Goal: Task Accomplishment & Management: Manage account settings

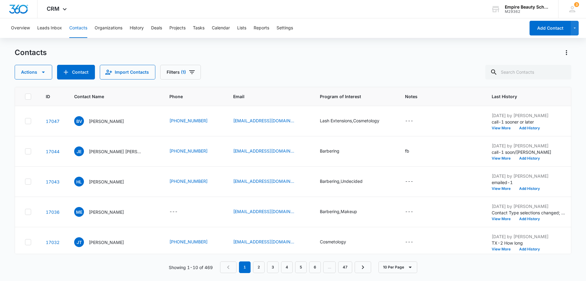
click at [513, 73] on input "text" at bounding box center [529, 72] width 86 height 15
type input "4374"
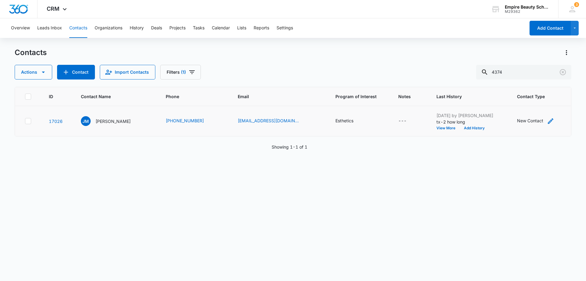
click at [532, 122] on div "New Contact" at bounding box center [530, 120] width 26 height 6
click at [555, 80] on div at bounding box center [556, 82] width 10 height 10
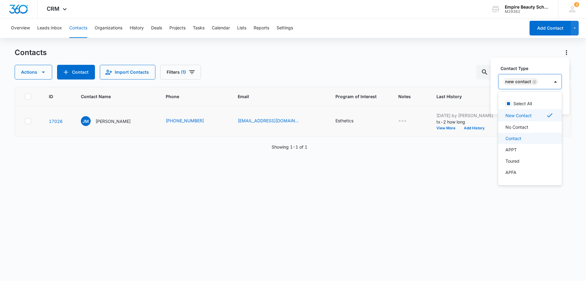
click at [530, 138] on div "Contact" at bounding box center [530, 138] width 48 height 6
click at [478, 160] on div "ID Contact Name Phone Email Program of Interest Notes Last History Contact Type…" at bounding box center [293, 180] width 557 height 186
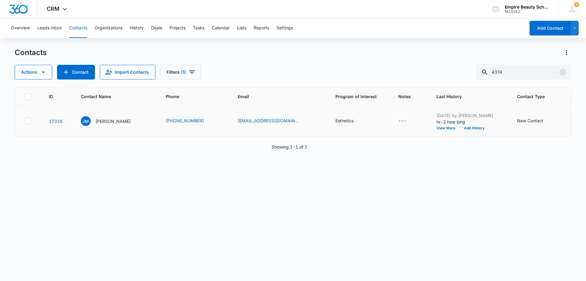
click at [545, 116] on td "New Contact" at bounding box center [540, 121] width 61 height 30
click at [547, 121] on icon "Contact Type - New Contact - Select to Edit Field" at bounding box center [550, 120] width 7 height 7
click at [564, 101] on button "Save" at bounding box center [566, 101] width 18 height 12
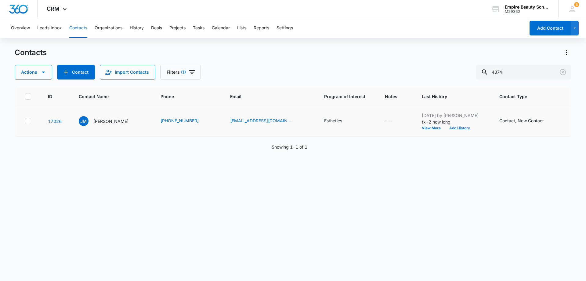
click at [445, 128] on button "Add History" at bounding box center [459, 128] width 29 height 4
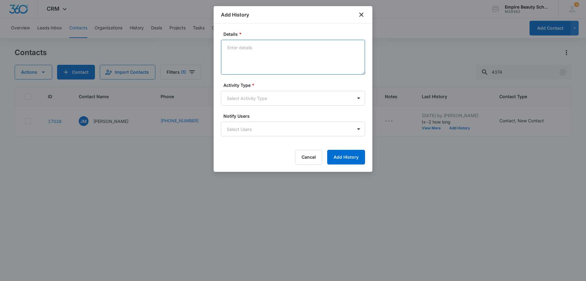
click at [236, 46] on textarea "Details *" at bounding box center [293, 57] width 144 height 35
type textarea "tx set up tour?"
click at [359, 99] on body "CRM Apps Forms CRM Email Shop Payments POS Files Brand Settings AI Assistant Em…" at bounding box center [293, 140] width 586 height 281
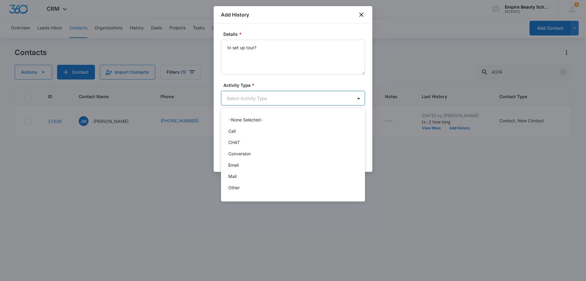
scroll to position [32, 0]
click at [324, 189] on div "Text" at bounding box center [292, 189] width 128 height 6
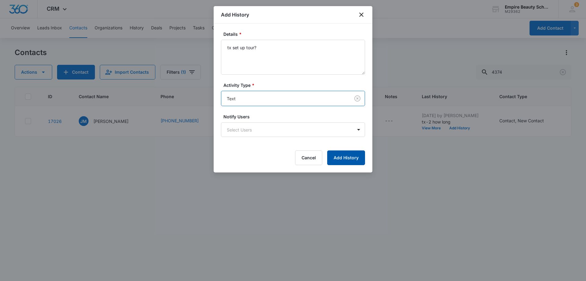
click at [352, 156] on button "Add History" at bounding box center [346, 157] width 38 height 15
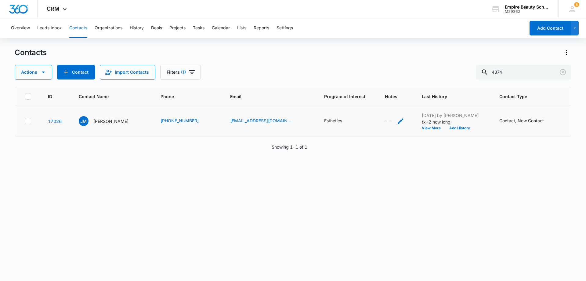
click at [385, 122] on div "---" at bounding box center [389, 120] width 8 height 7
click at [356, 63] on textarea "Notes" at bounding box center [380, 71] width 72 height 35
click at [355, 63] on textarea "Notes" at bounding box center [380, 71] width 72 height 35
click at [379, 99] on button "Cancel" at bounding box center [382, 101] width 21 height 12
click at [385, 119] on div "---" at bounding box center [389, 120] width 8 height 7
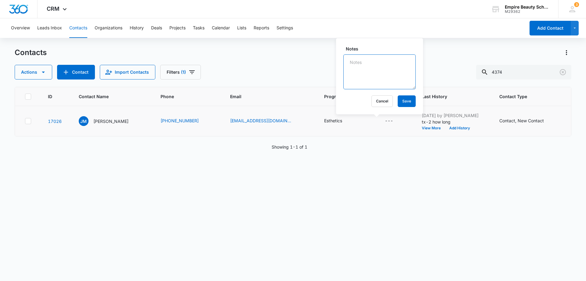
click at [352, 67] on textarea "Notes" at bounding box center [380, 71] width 72 height 35
type textarea "j"
type textarea "Est. [DATE] class. Just got done with airforce. Been interested in this career …"
click at [403, 99] on button "Save" at bounding box center [407, 101] width 18 height 12
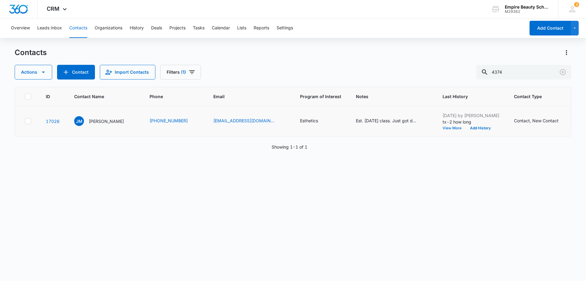
click at [443, 128] on button "View More" at bounding box center [454, 128] width 23 height 4
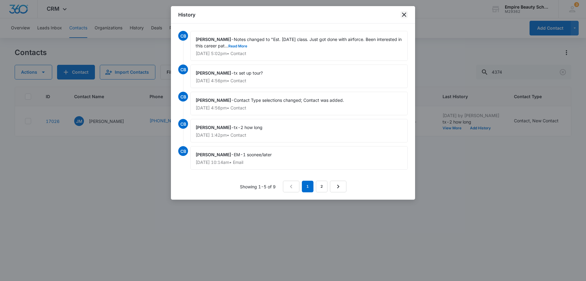
click at [404, 16] on icon "close" at bounding box center [404, 14] width 7 height 7
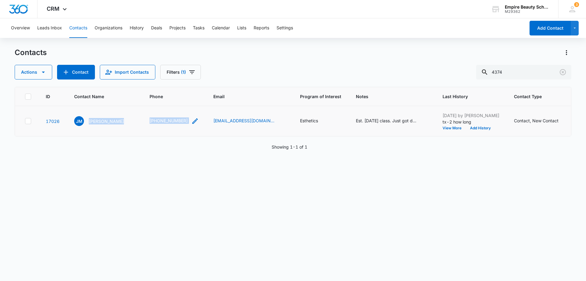
drag, startPoint x: 89, startPoint y: 121, endPoint x: 183, endPoint y: 122, distance: 94.1
click at [183, 122] on tr "17026 [PERSON_NAME] [PHONE_NUMBER] [EMAIL_ADDRESS][DOMAIN_NAME] Esthetics Est. …" at bounding box center [297, 121] width 565 height 30
copy tr "[PERSON_NAME] [PHONE_NUMBER]"
